Goal: Task Accomplishment & Management: Use online tool/utility

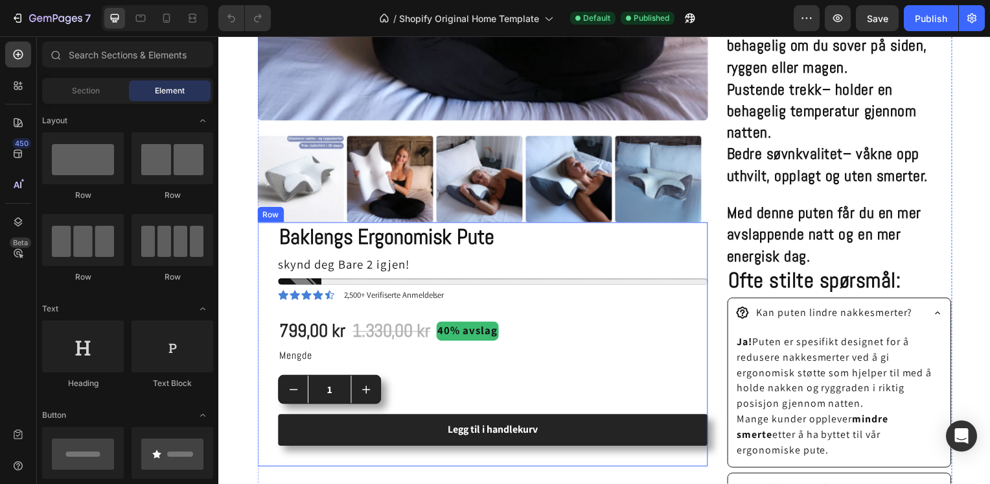
scroll to position [544, 0]
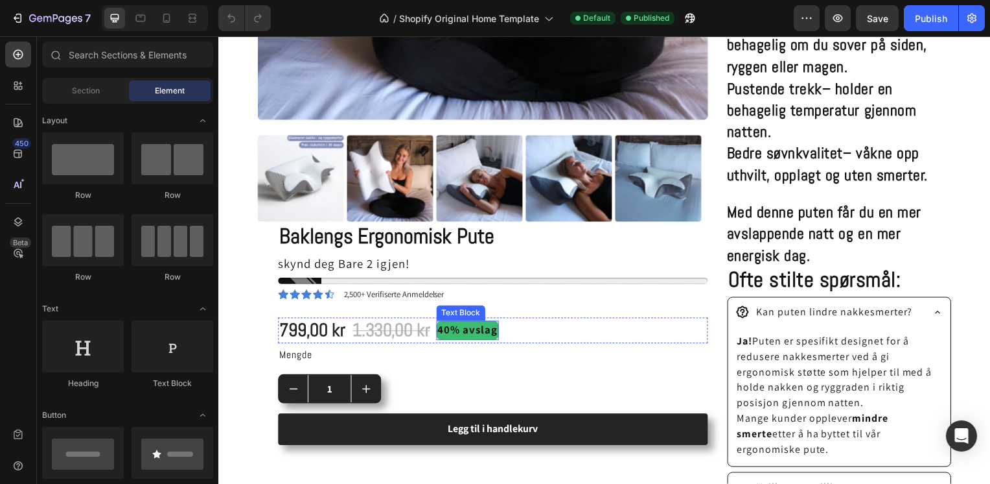
click at [481, 327] on p "40% avslag" at bounding box center [469, 332] width 60 height 17
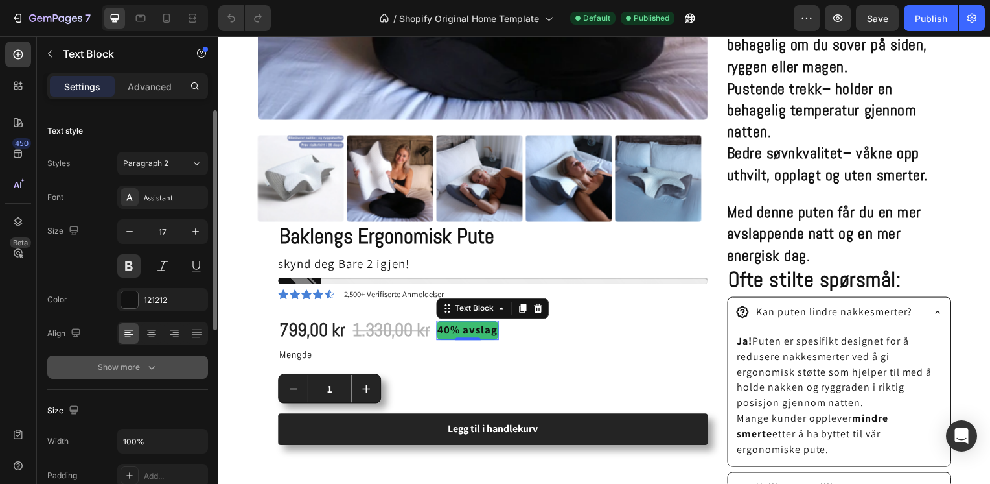
click at [139, 375] on button "Show more" at bounding box center [127, 366] width 161 height 23
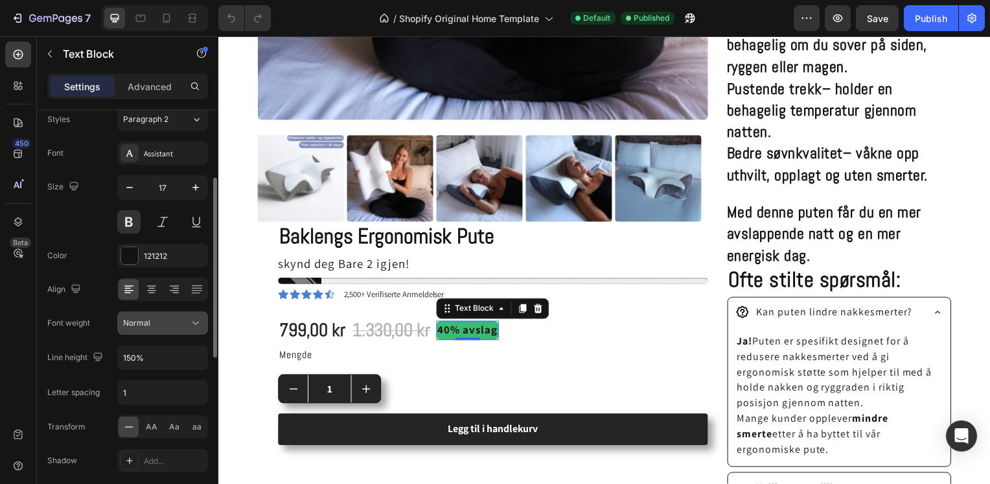
scroll to position [88, 0]
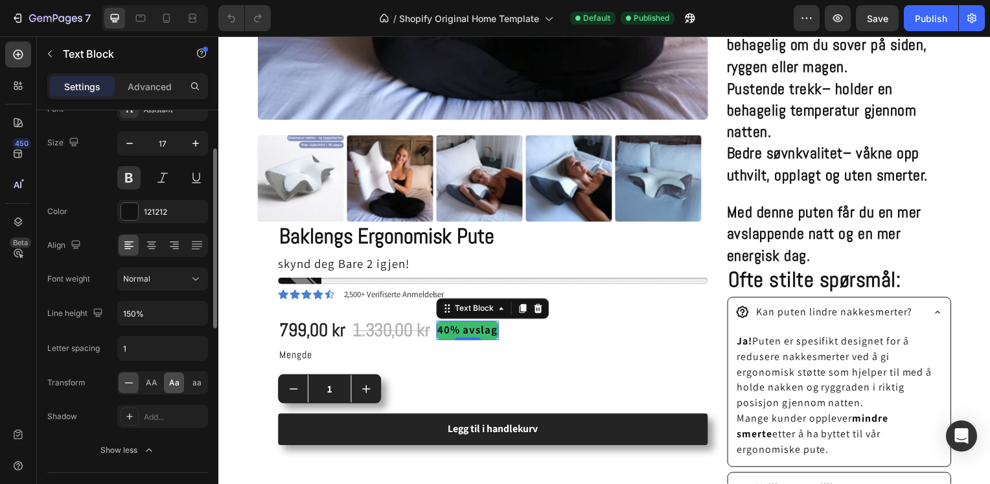
click at [174, 383] on span "Aa" at bounding box center [174, 383] width 10 height 12
click at [197, 382] on span "aa" at bounding box center [196, 383] width 9 height 12
click at [124, 385] on icon at bounding box center [128, 382] width 13 height 13
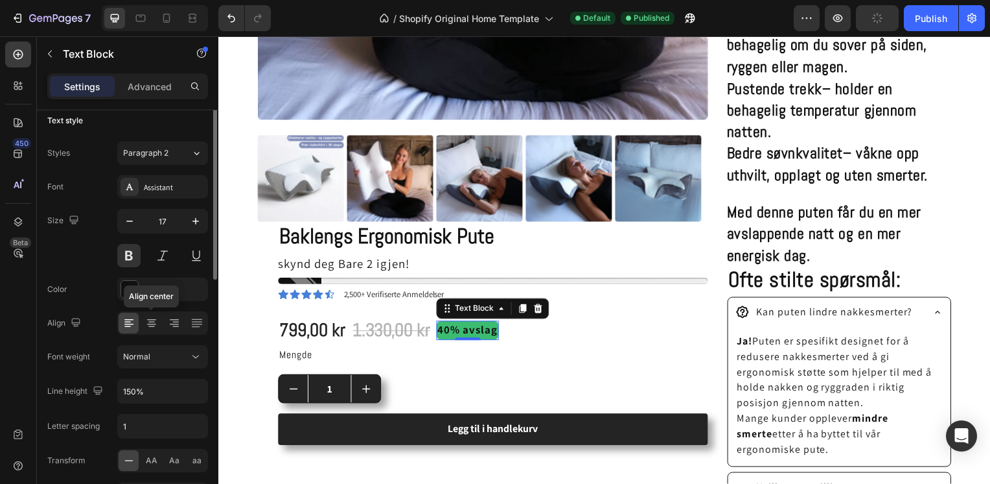
scroll to position [0, 0]
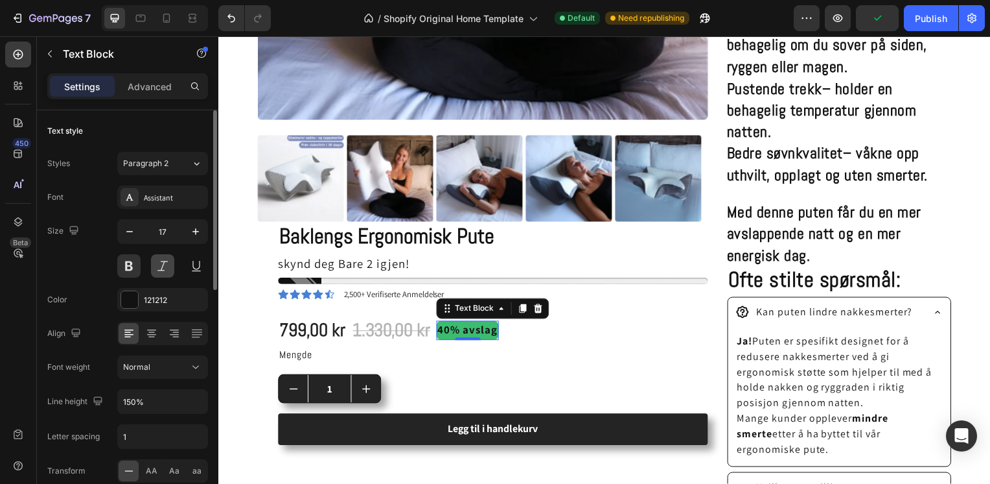
click at [165, 273] on button at bounding box center [162, 265] width 23 height 23
click at [198, 269] on button at bounding box center [196, 265] width 23 height 23
click at [156, 263] on button at bounding box center [162, 265] width 23 height 23
click at [131, 270] on button at bounding box center [128, 265] width 23 height 23
click at [202, 270] on button at bounding box center [196, 265] width 23 height 23
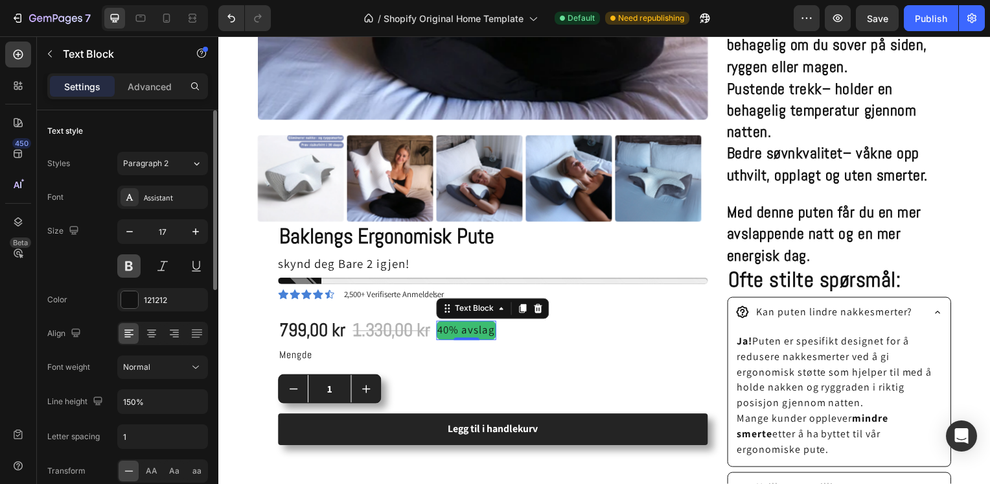
click at [124, 262] on button at bounding box center [128, 265] width 23 height 23
click at [197, 230] on icon "button" at bounding box center [195, 231] width 13 height 13
type input "18"
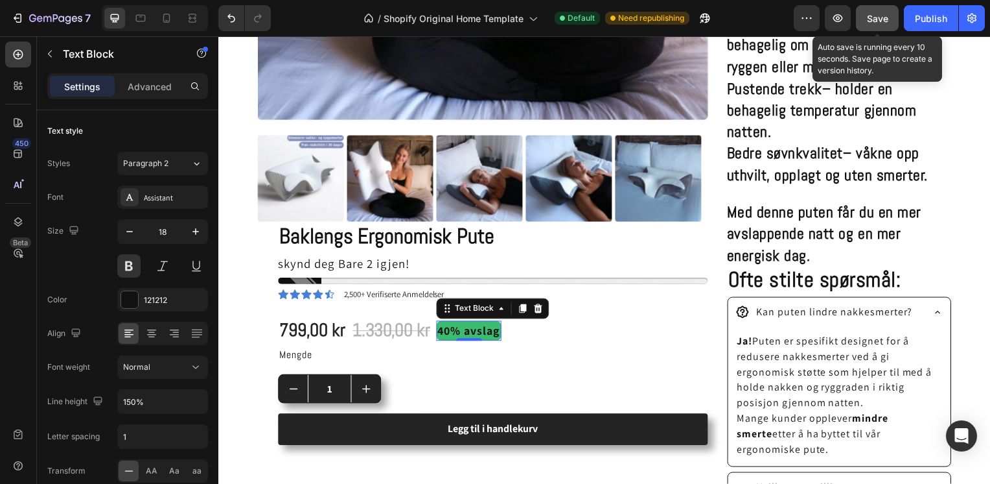
click at [877, 22] on span "Save" at bounding box center [877, 18] width 21 height 11
click at [933, 19] on div "Publish" at bounding box center [931, 19] width 32 height 14
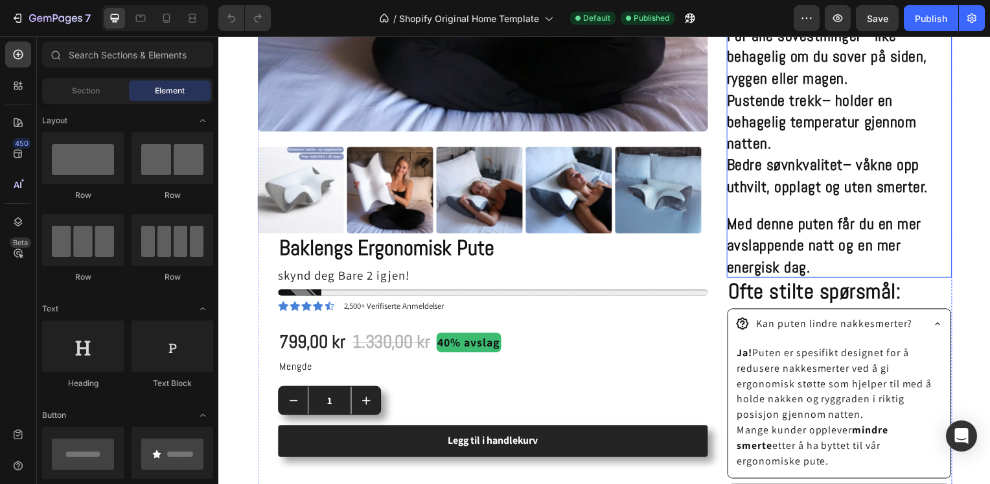
scroll to position [563, 0]
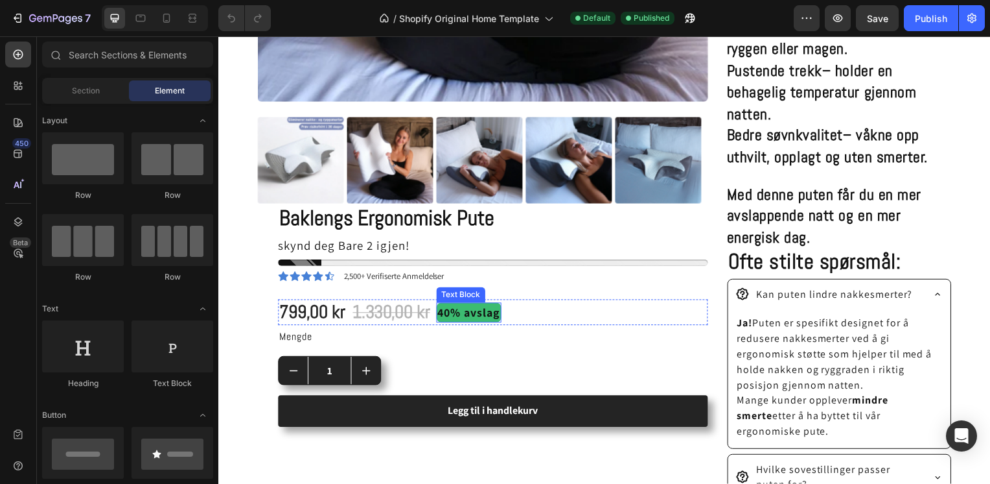
click at [489, 308] on p "40% avslag" at bounding box center [470, 314] width 63 height 17
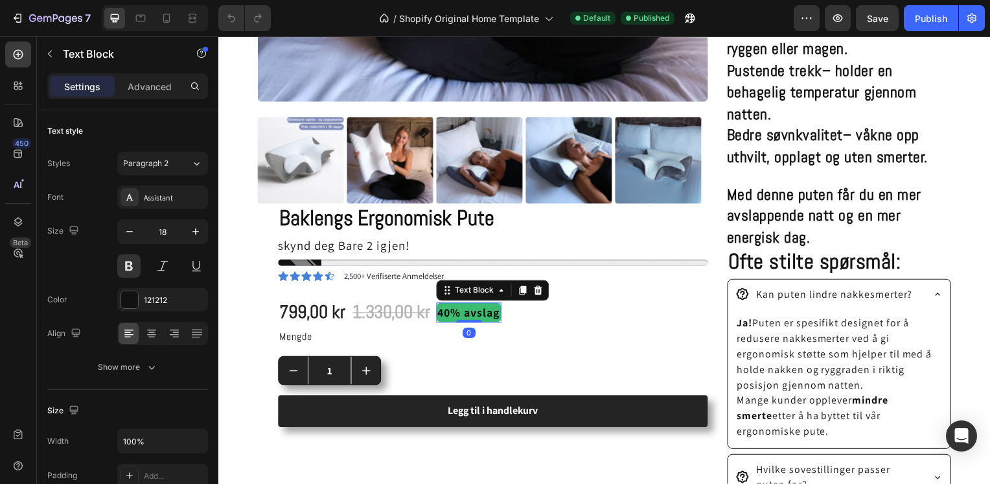
click at [482, 307] on p "40% avslag" at bounding box center [470, 314] width 63 height 17
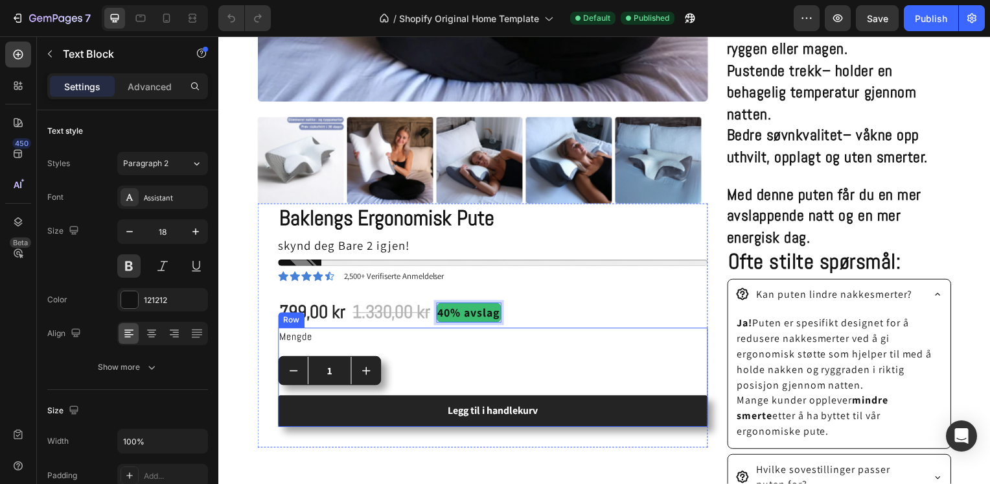
click at [482, 346] on div "Mengde Text Block 1 Product Quantity Legg til i handlekurv Add to Cart" at bounding box center [494, 380] width 433 height 100
drag, startPoint x: 482, startPoint y: 346, endPoint x: 432, endPoint y: 327, distance: 53.3
click at [482, 346] on div "Mengde Text Block 1 Product Quantity Legg til i handlekurv Add to Cart" at bounding box center [494, 380] width 433 height 100
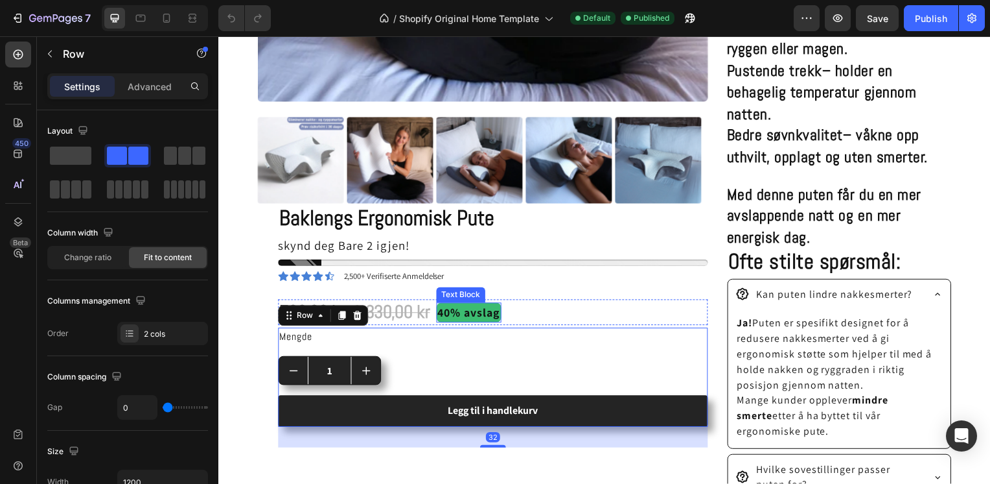
click at [468, 306] on p "40% avslag" at bounding box center [470, 314] width 63 height 17
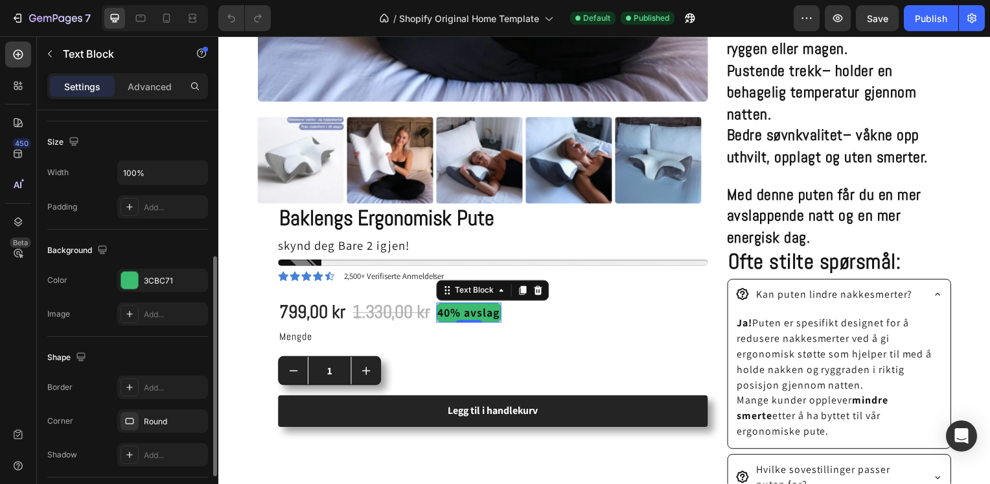
scroll to position [270, 0]
click at [160, 419] on div "Round" at bounding box center [163, 420] width 38 height 12
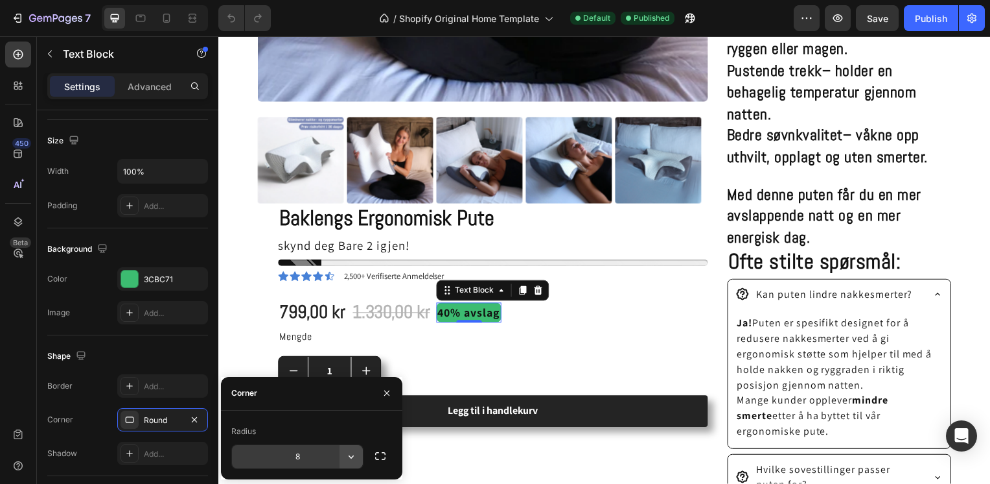
click at [358, 454] on button "button" at bounding box center [351, 456] width 23 height 23
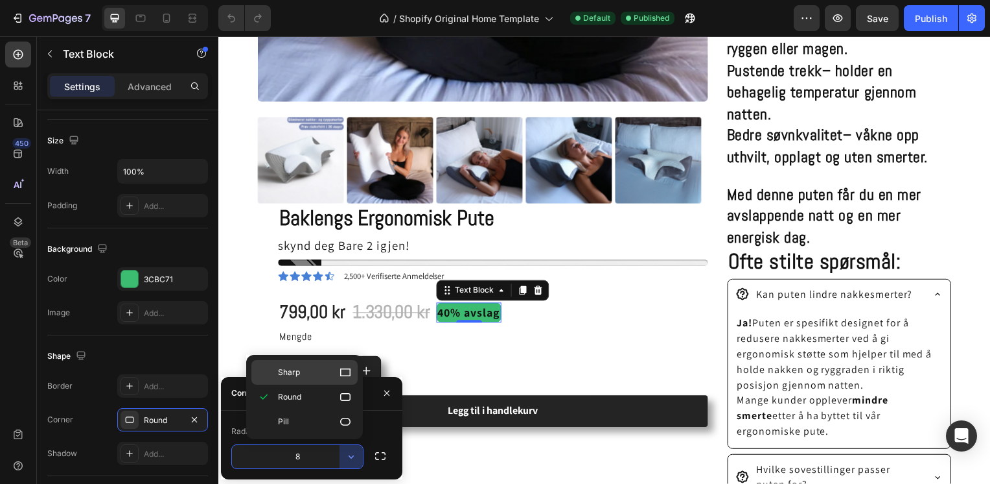
click at [315, 379] on div "Sharp" at bounding box center [304, 372] width 106 height 25
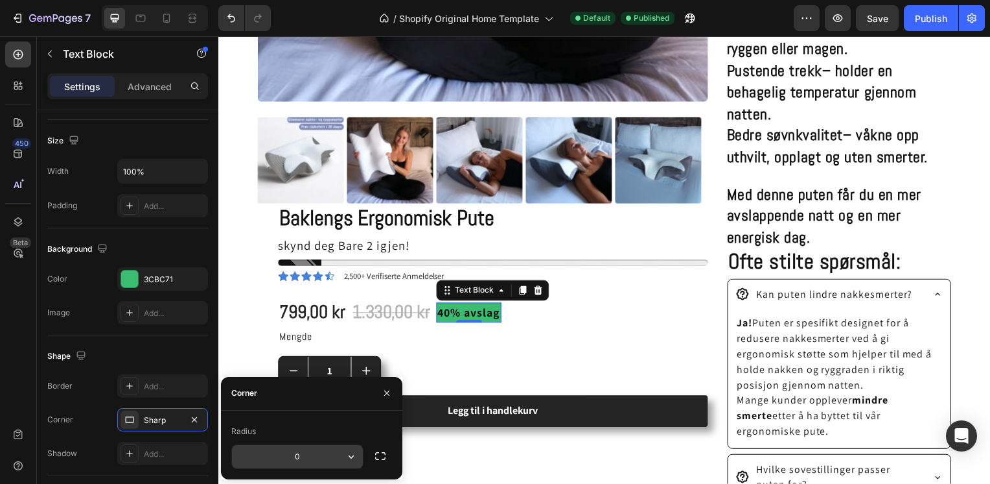
click at [306, 458] on input "0" at bounding box center [297, 456] width 131 height 23
type input "1"
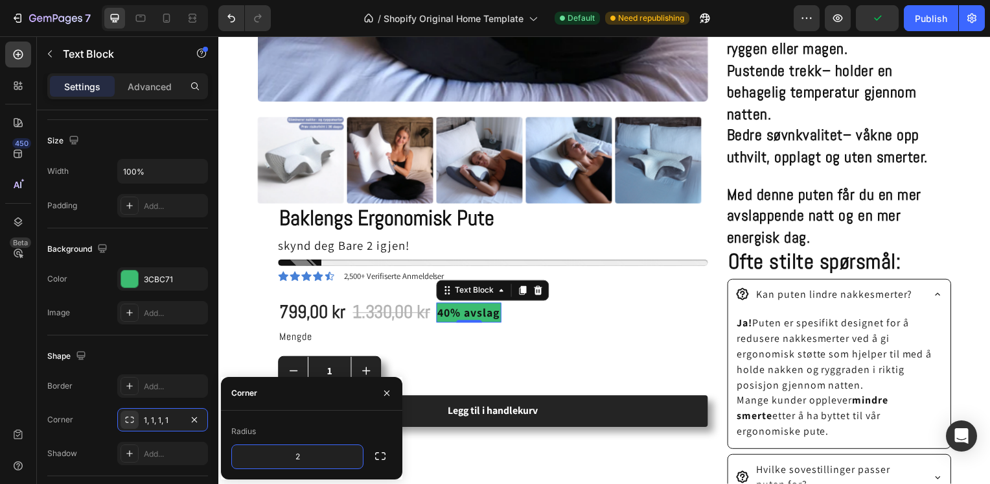
type input "2"
type input "4"
click at [634, 301] on div "799,00 kr Product Price Product Price 1.330,00 kr Product Price Product Price 4…" at bounding box center [494, 314] width 433 height 26
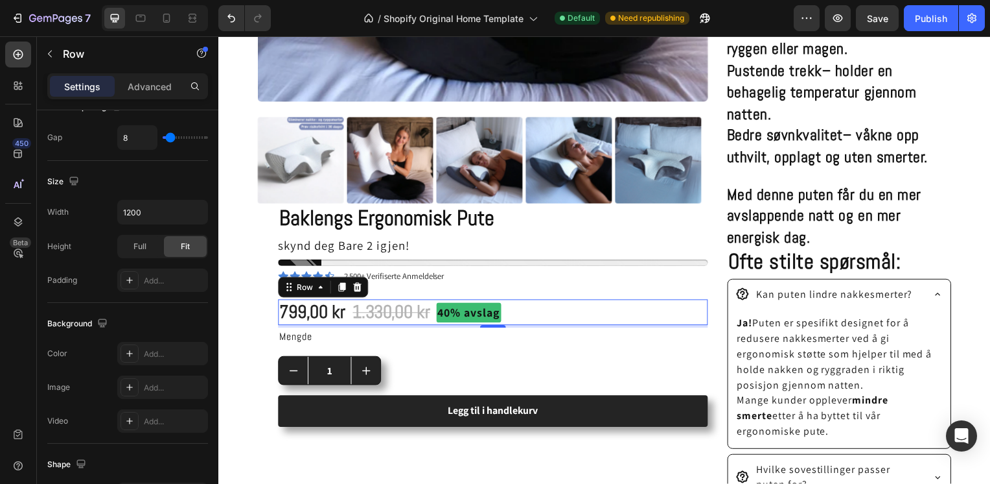
scroll to position [0, 0]
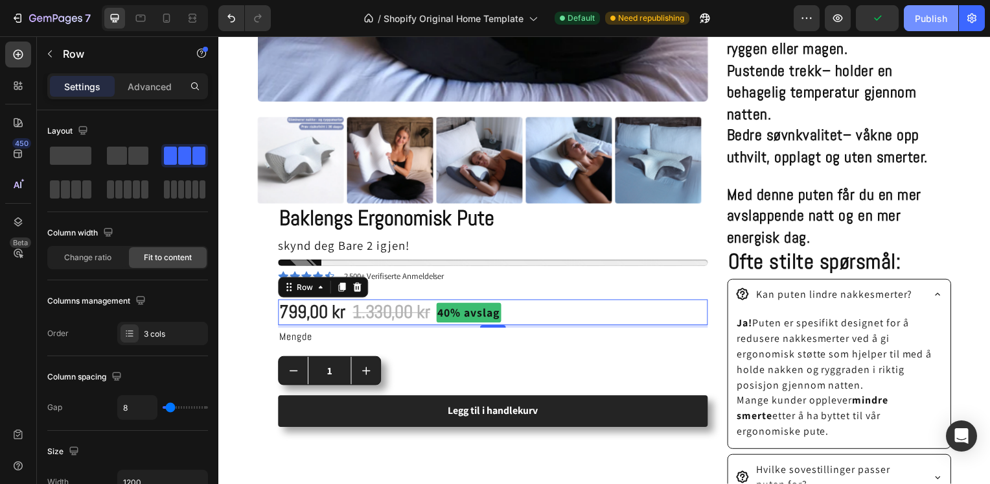
click at [936, 18] on div "Publish" at bounding box center [931, 19] width 32 height 14
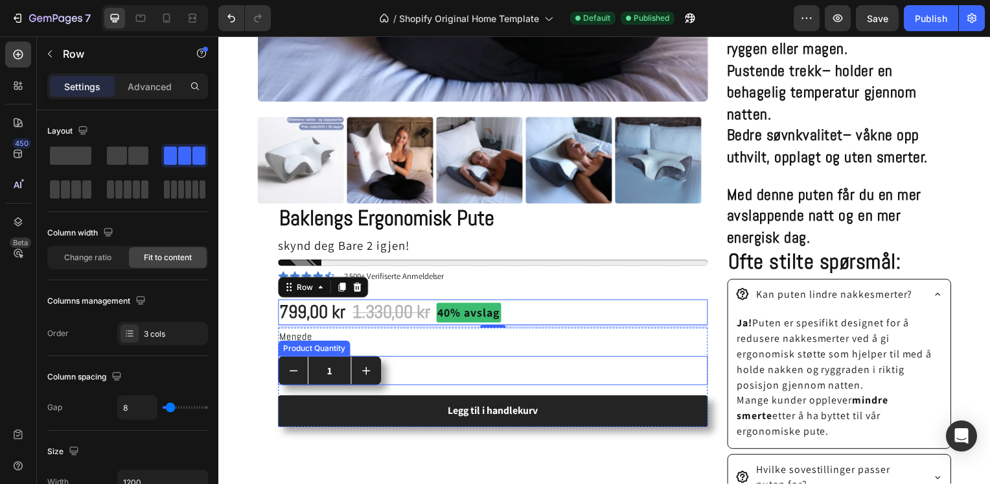
click at [367, 368] on icon "increment" at bounding box center [367, 373] width 10 height 10
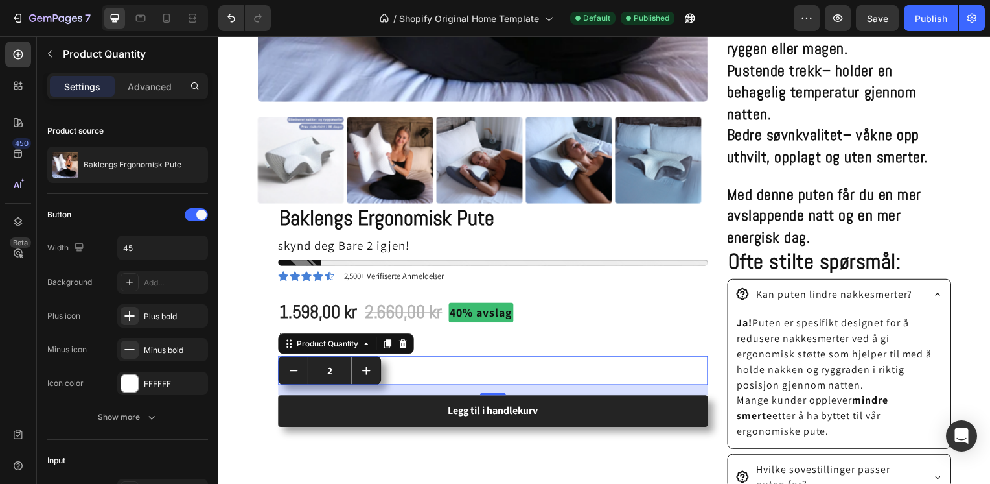
click at [367, 368] on icon "increment" at bounding box center [367, 373] width 10 height 10
click at [290, 371] on icon "decrement" at bounding box center [293, 373] width 10 height 10
type input "1"
